Goal: Task Accomplishment & Management: Use online tool/utility

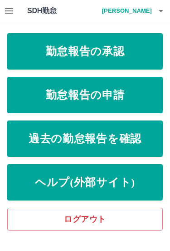
click at [118, 53] on link "勤怠報告の承認" at bounding box center [85, 51] width 156 height 36
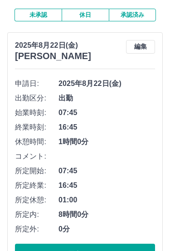
click at [88, 250] on button "承認する" at bounding box center [85, 255] width 140 height 23
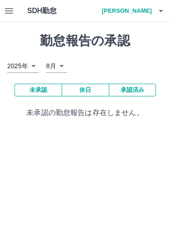
click at [157, 8] on icon "button" at bounding box center [161, 10] width 11 height 11
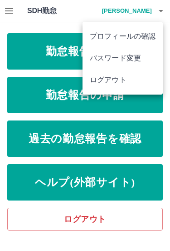
click at [74, 10] on div at bounding box center [85, 125] width 170 height 251
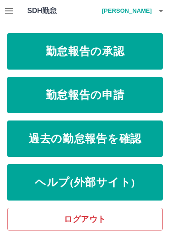
click at [103, 41] on link "勤怠報告の承認" at bounding box center [85, 51] width 156 height 36
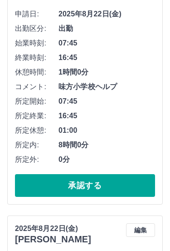
scroll to position [154, 0]
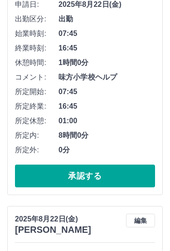
click at [109, 173] on button "承認する" at bounding box center [85, 176] width 140 height 23
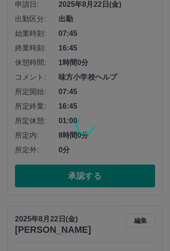
scroll to position [75, 0]
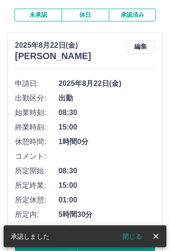
click at [95, 250] on button "承認する" at bounding box center [85, 255] width 140 height 23
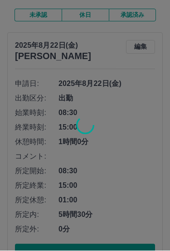
click at [99, 250] on div at bounding box center [85, 125] width 170 height 251
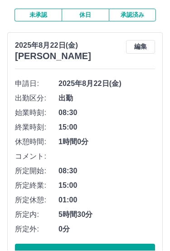
click at [47, 247] on button "承認する" at bounding box center [85, 255] width 140 height 23
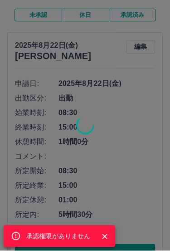
click at [117, 198] on div "承認権限がありません" at bounding box center [85, 125] width 170 height 251
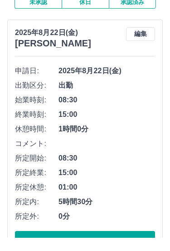
click at [78, 244] on button "承認する" at bounding box center [85, 255] width 140 height 23
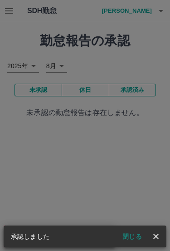
scroll to position [0, 0]
